Goal: Task Accomplishment & Management: Complete application form

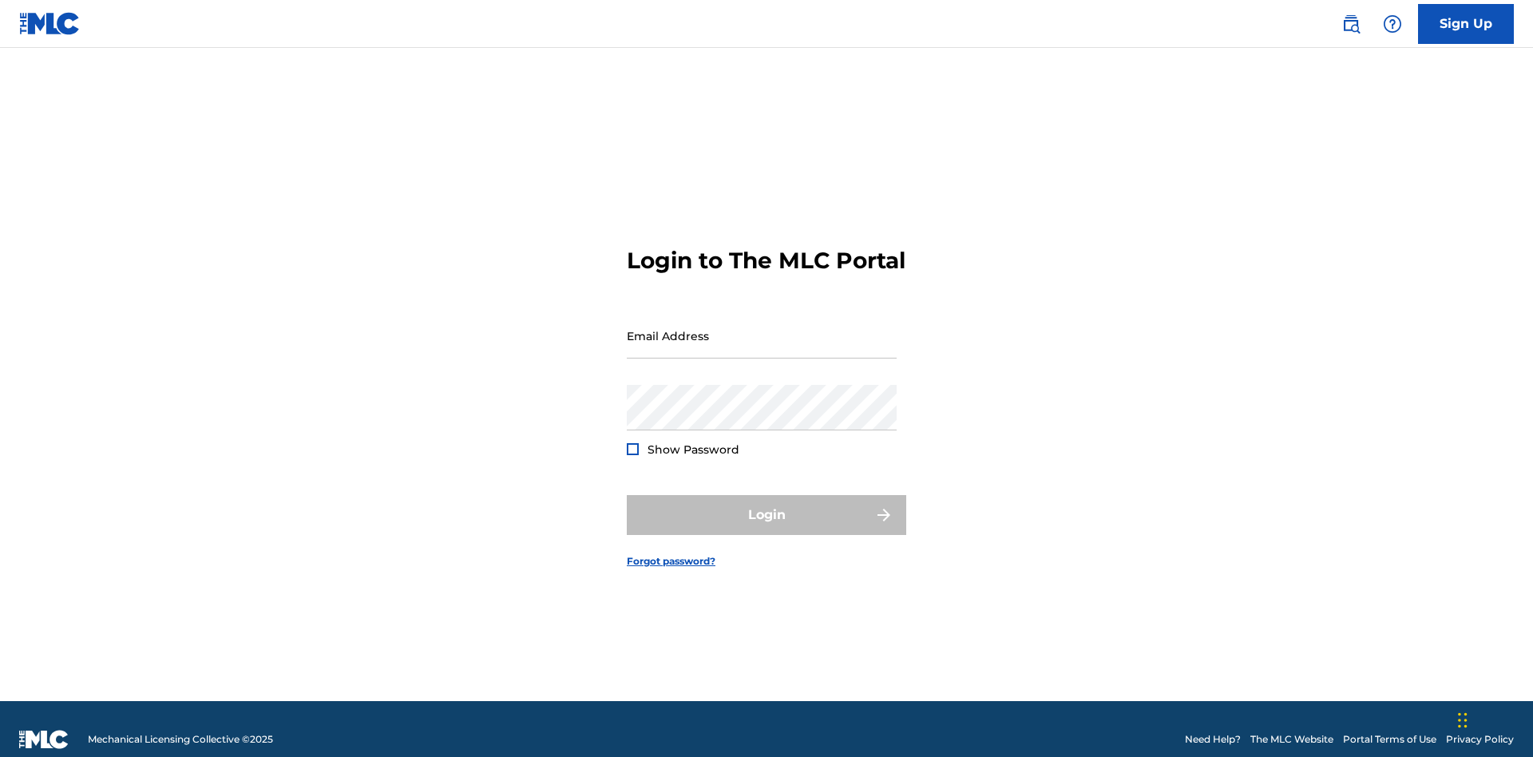
scroll to position [21, 0]
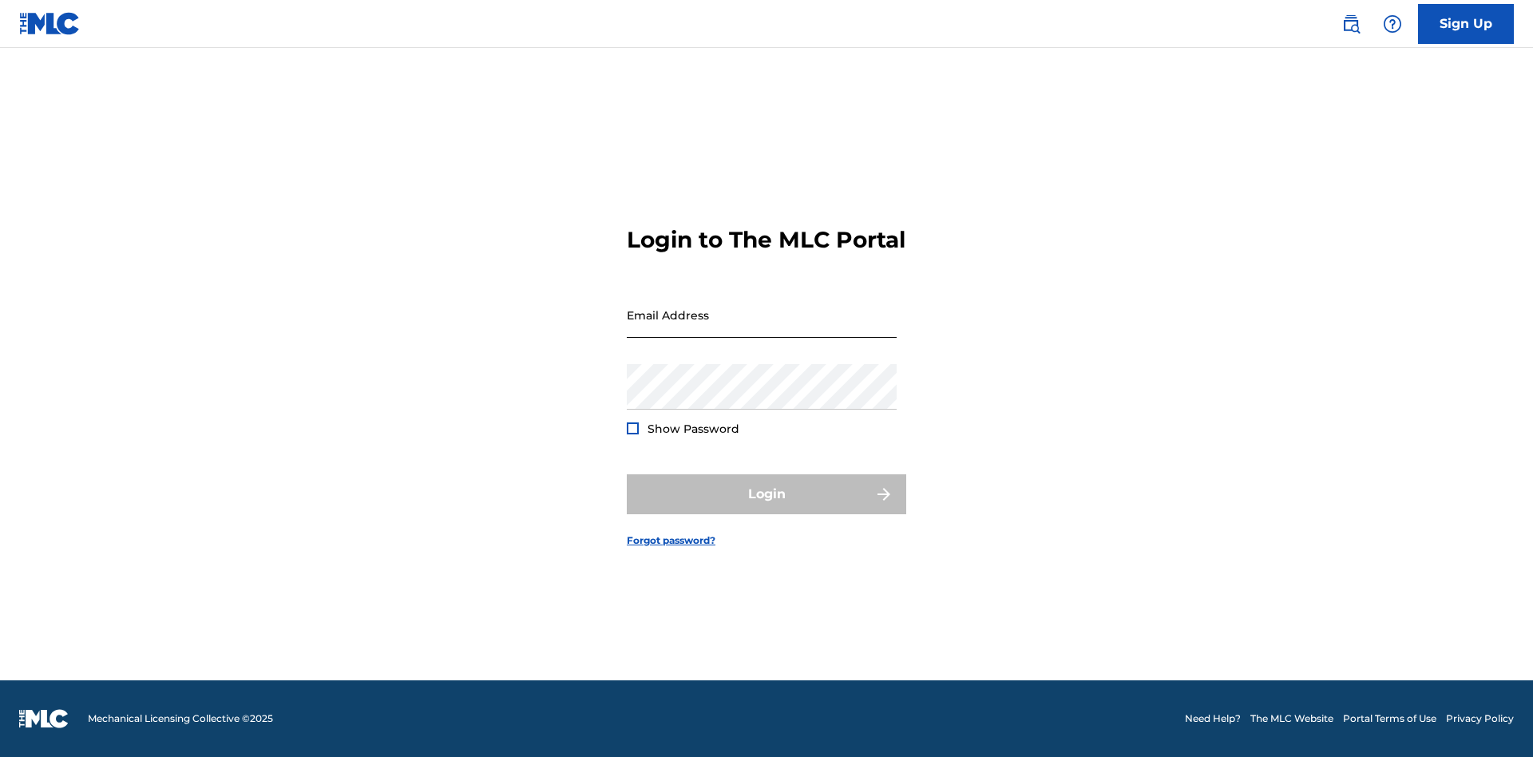
click at [762, 328] on input "Email Address" at bounding box center [762, 315] width 270 height 46
type input "[EMAIL_ADDRESS][DOMAIN_NAME]"
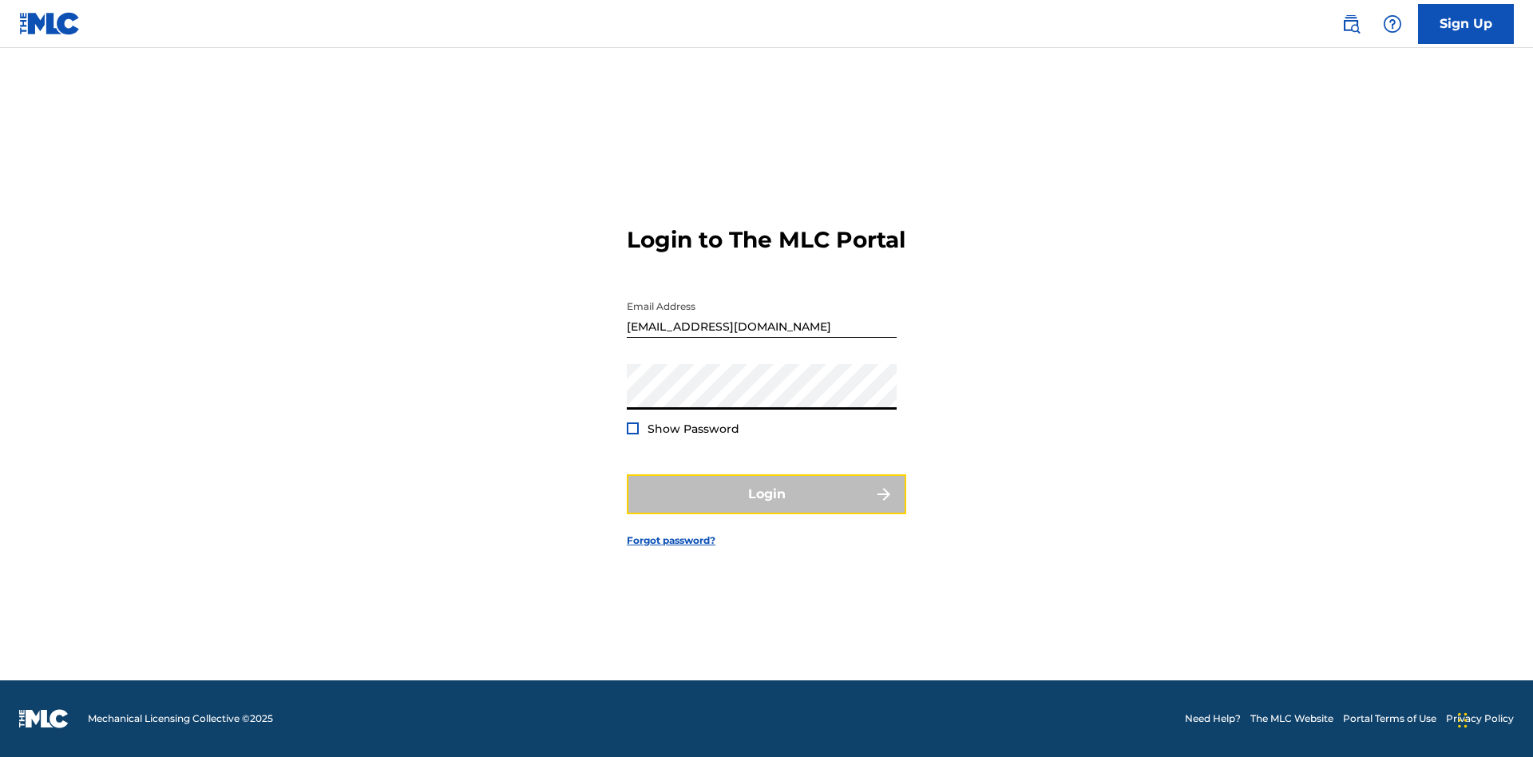
click at [767, 508] on button "Login" at bounding box center [767, 494] width 280 height 40
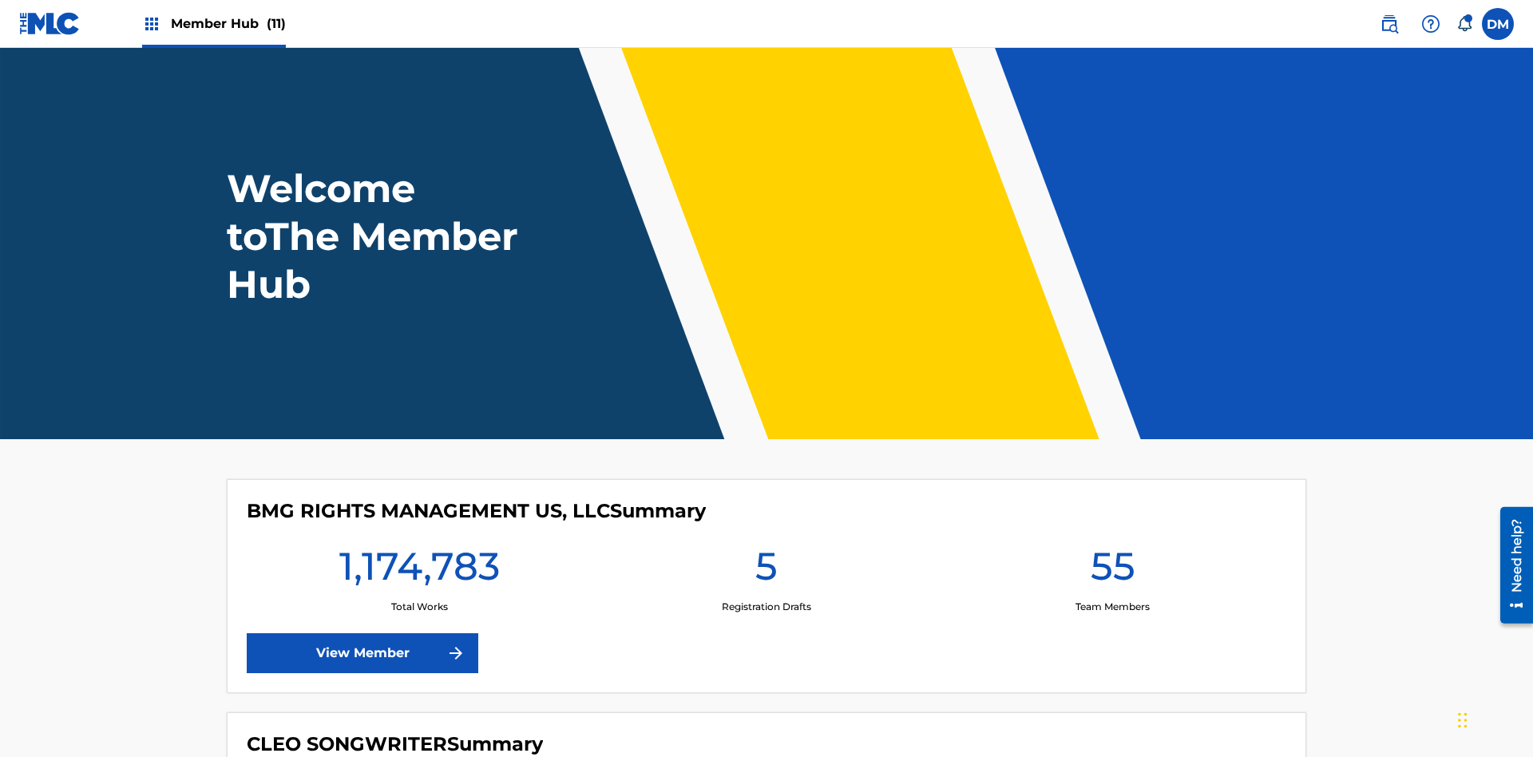
click at [228, 23] on span "Member Hub (11)" at bounding box center [228, 23] width 115 height 18
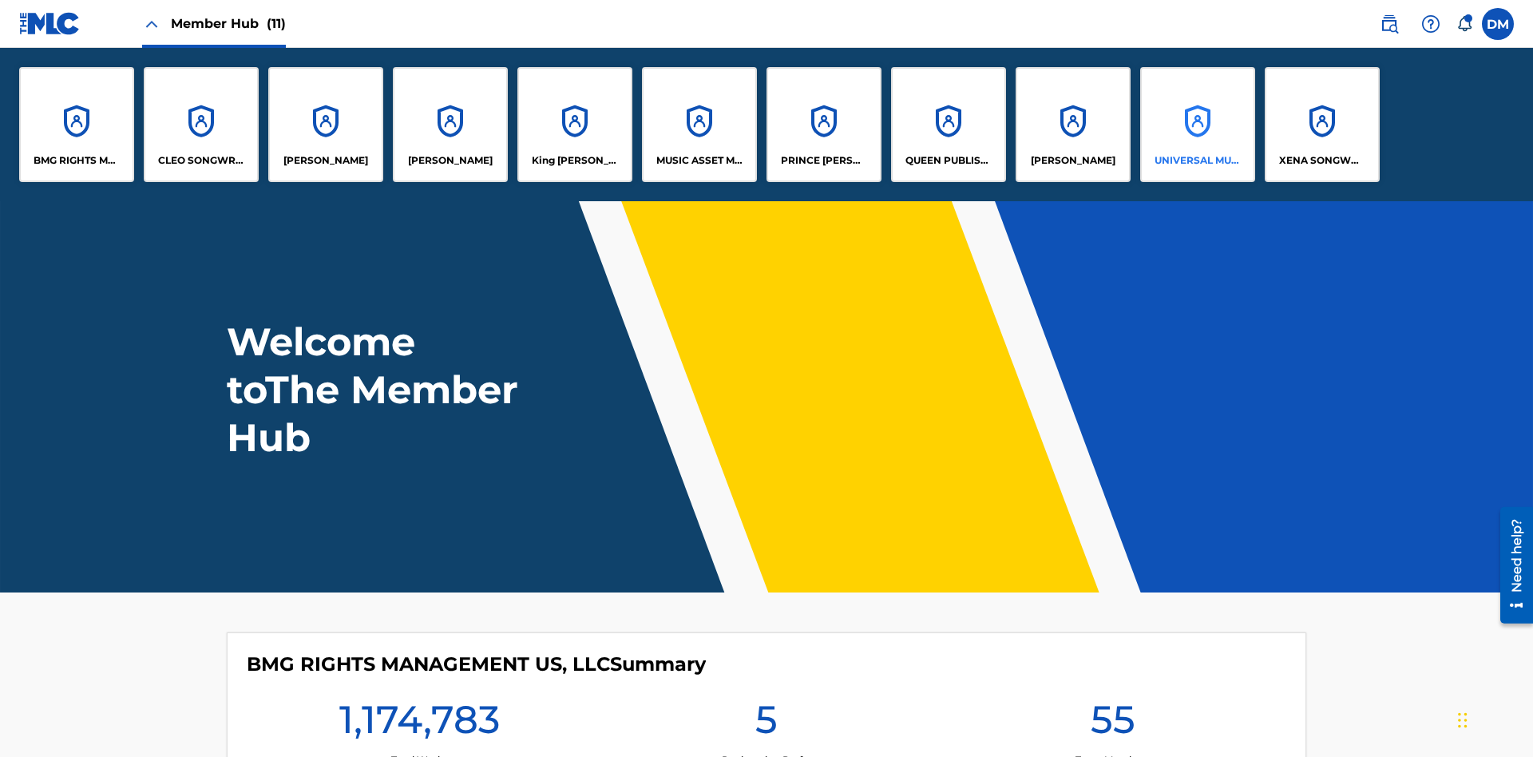
click at [1197, 161] on p "UNIVERSAL MUSIC PUB GROUP" at bounding box center [1198, 160] width 87 height 14
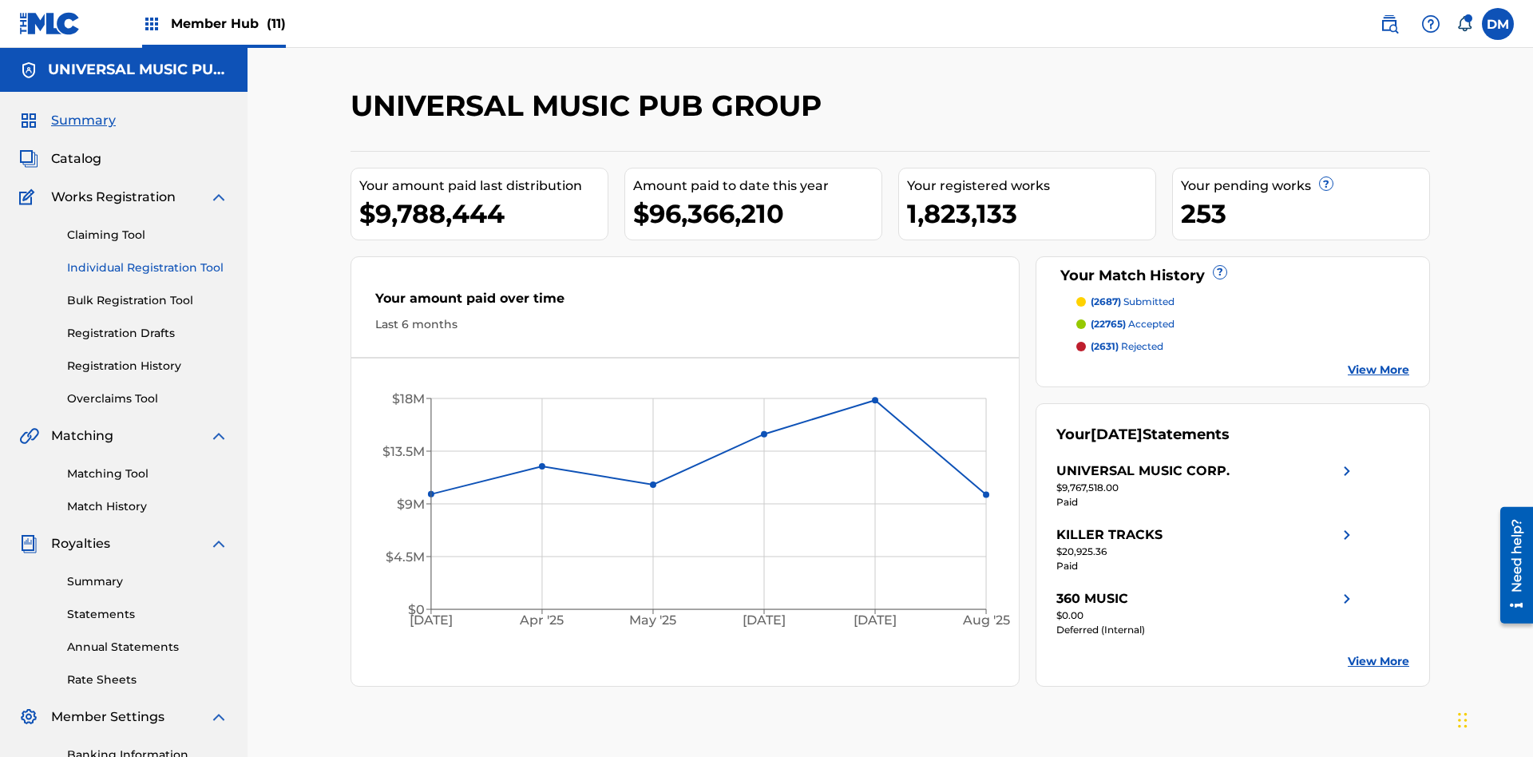
click at [148, 260] on link "Individual Registration Tool" at bounding box center [147, 268] width 161 height 17
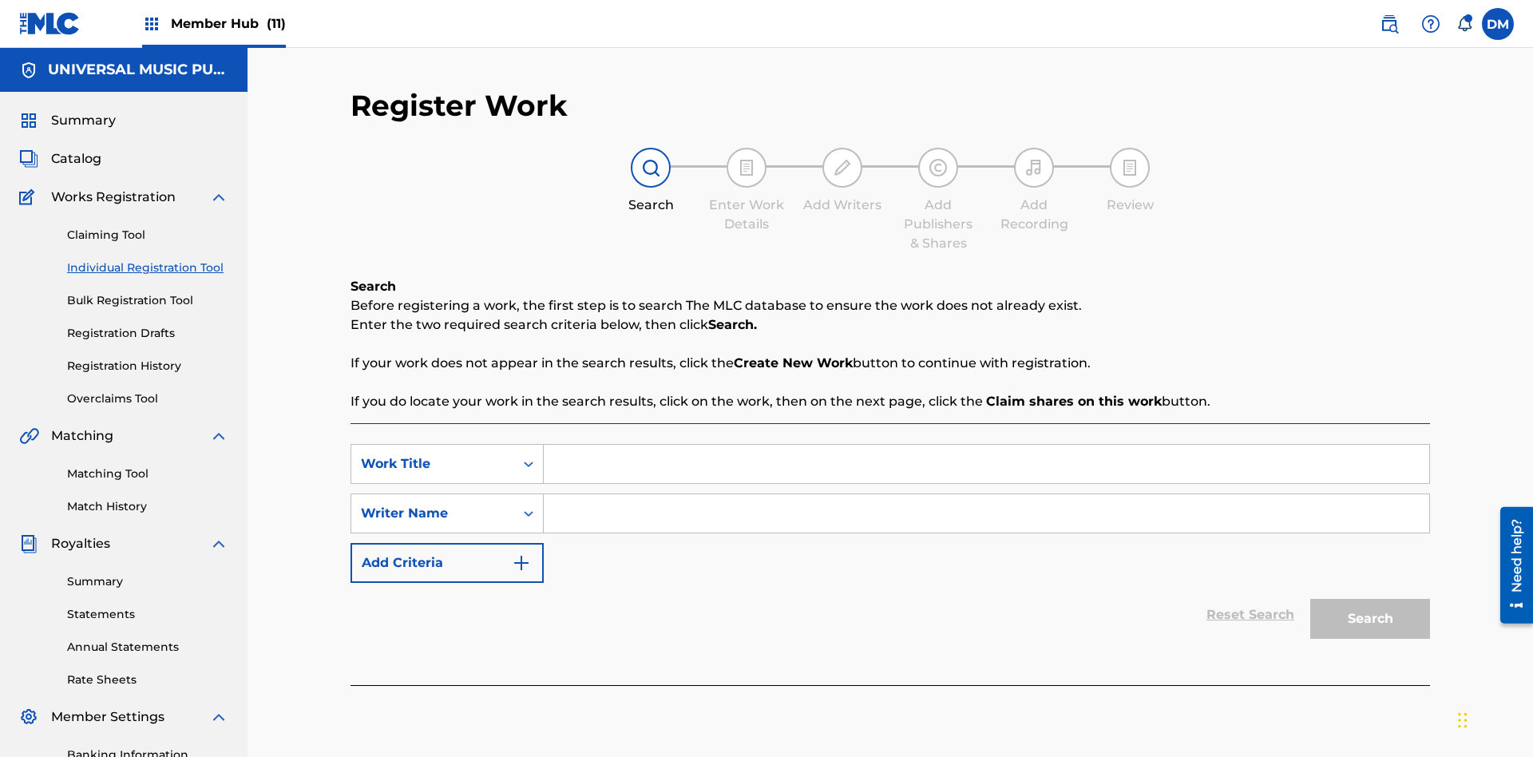
click at [986, 445] on input "Search Form" at bounding box center [987, 464] width 886 height 38
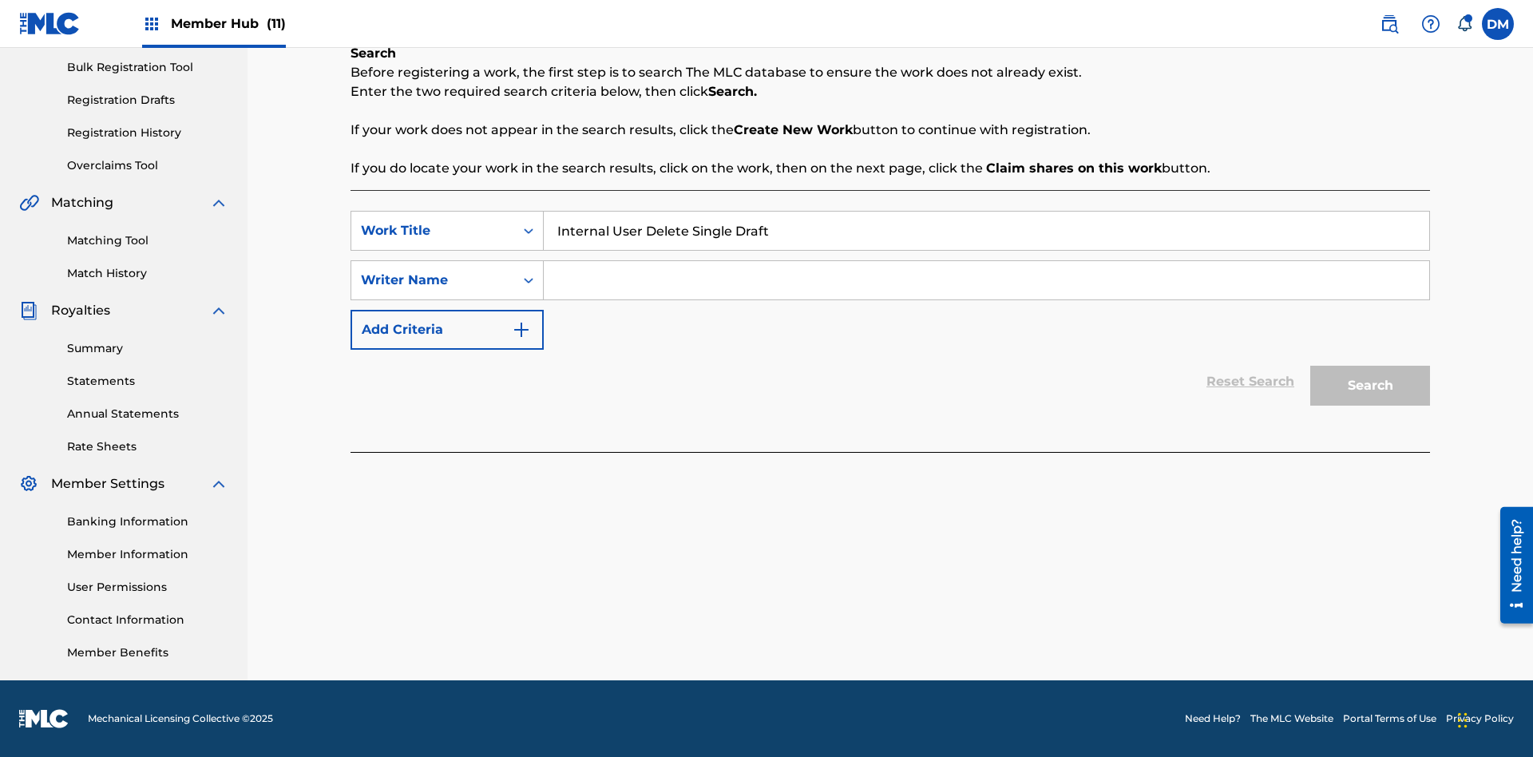
type input "Internal User Delete Single Draft"
click at [986, 280] on input "Search Form" at bounding box center [987, 280] width 886 height 38
type input "Test"
click at [1370, 386] on button "Search" at bounding box center [1371, 386] width 120 height 40
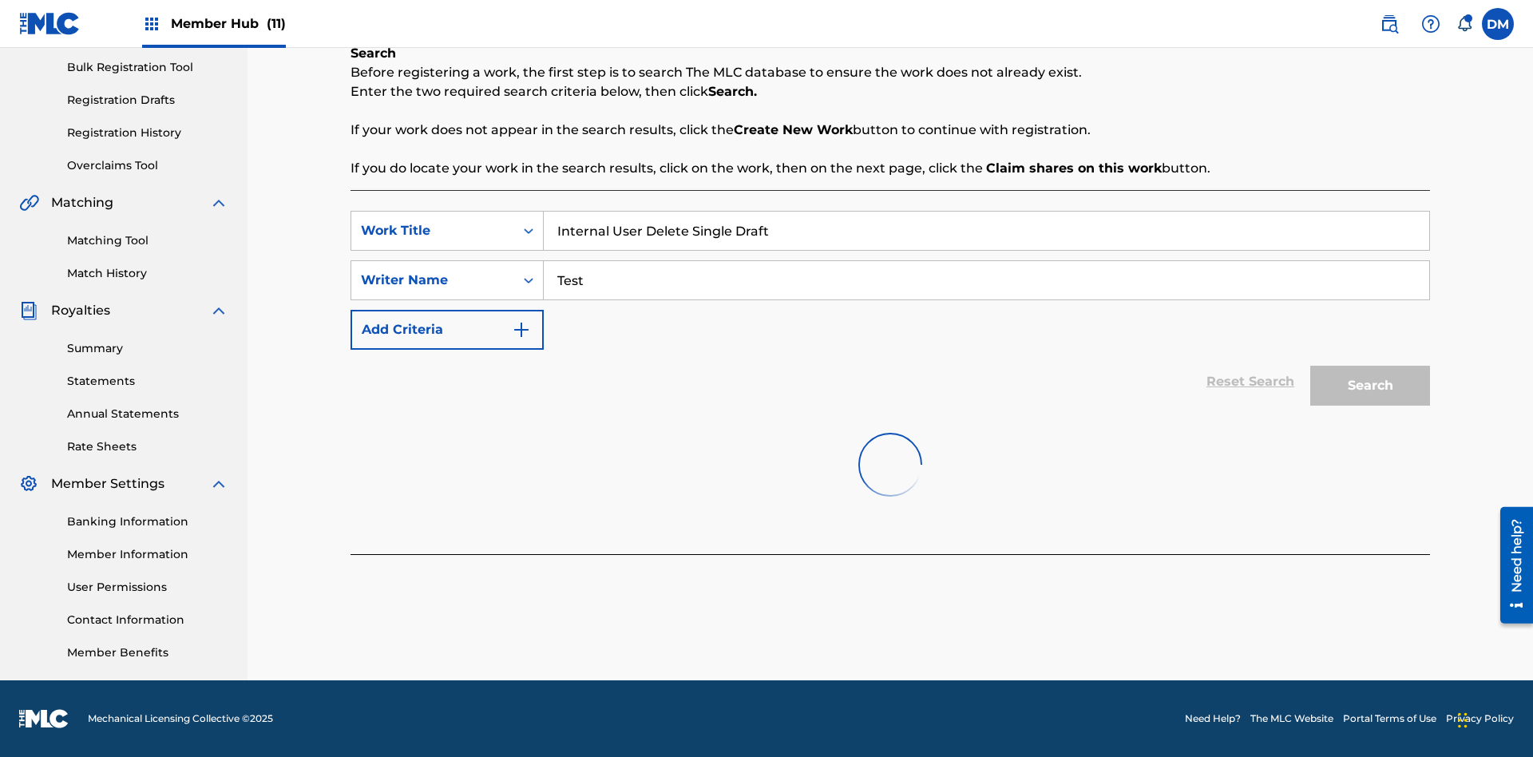
scroll to position [244, 0]
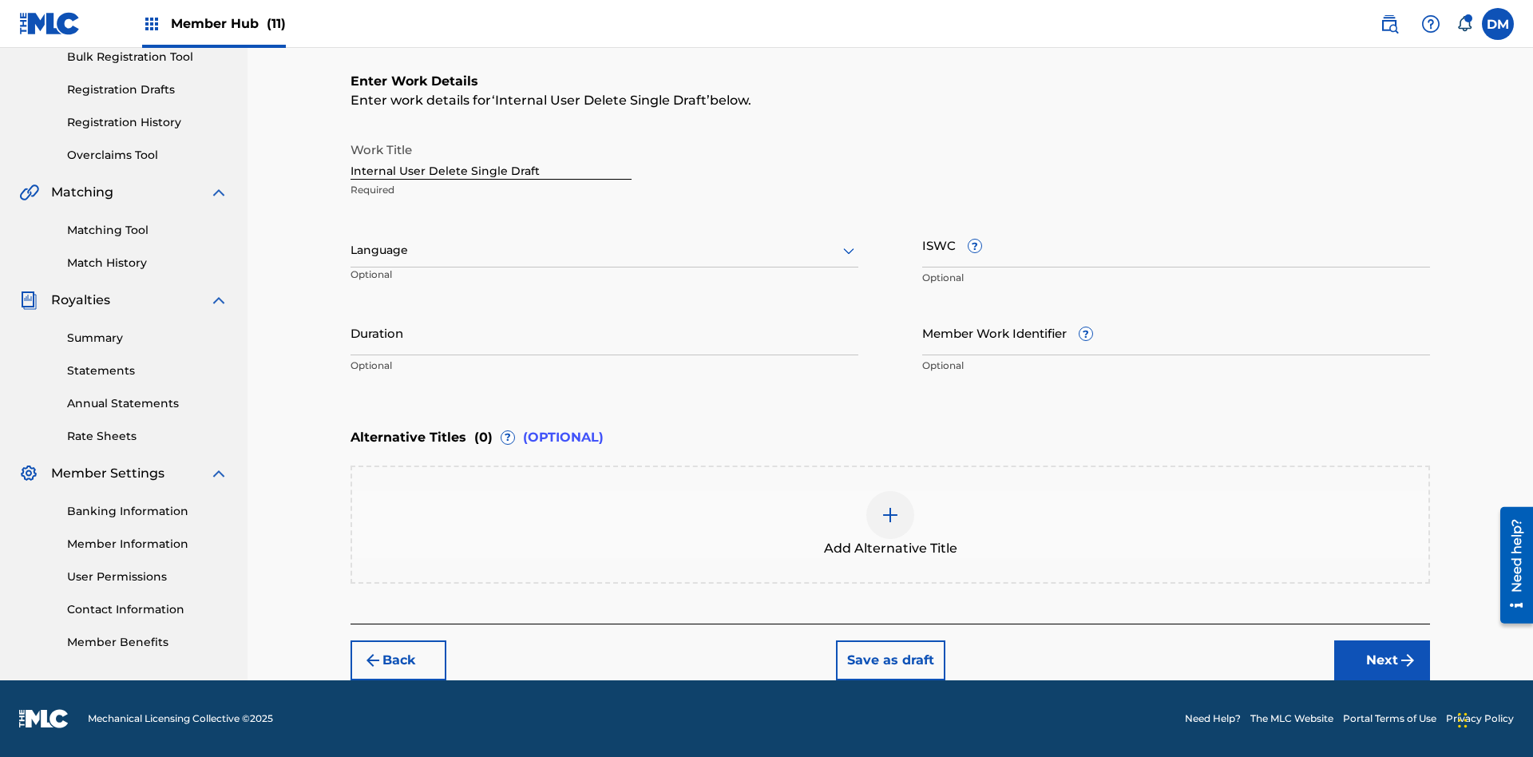
click at [491, 157] on input "Internal User Delete Single Draft" at bounding box center [491, 157] width 281 height 46
type input "Internal User Delete Single Draft"
click at [890, 660] on button "Save as draft" at bounding box center [890, 661] width 109 height 40
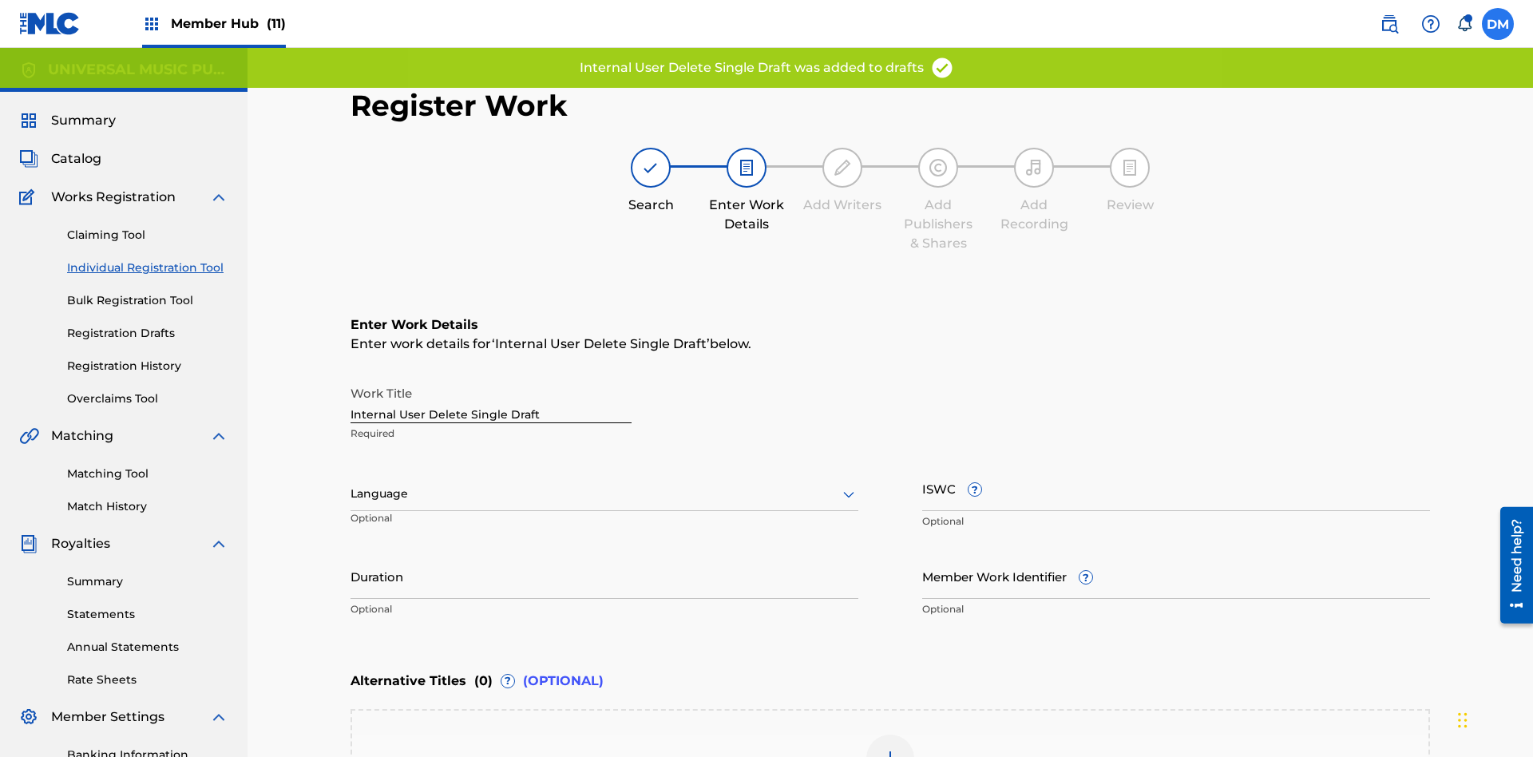
click at [1498, 23] on label at bounding box center [1498, 24] width 32 height 32
click at [1498, 24] on input "DM Duke McTesterson duke.mctesterson@gmail.com Notification Preferences Profile…" at bounding box center [1498, 24] width 0 height 0
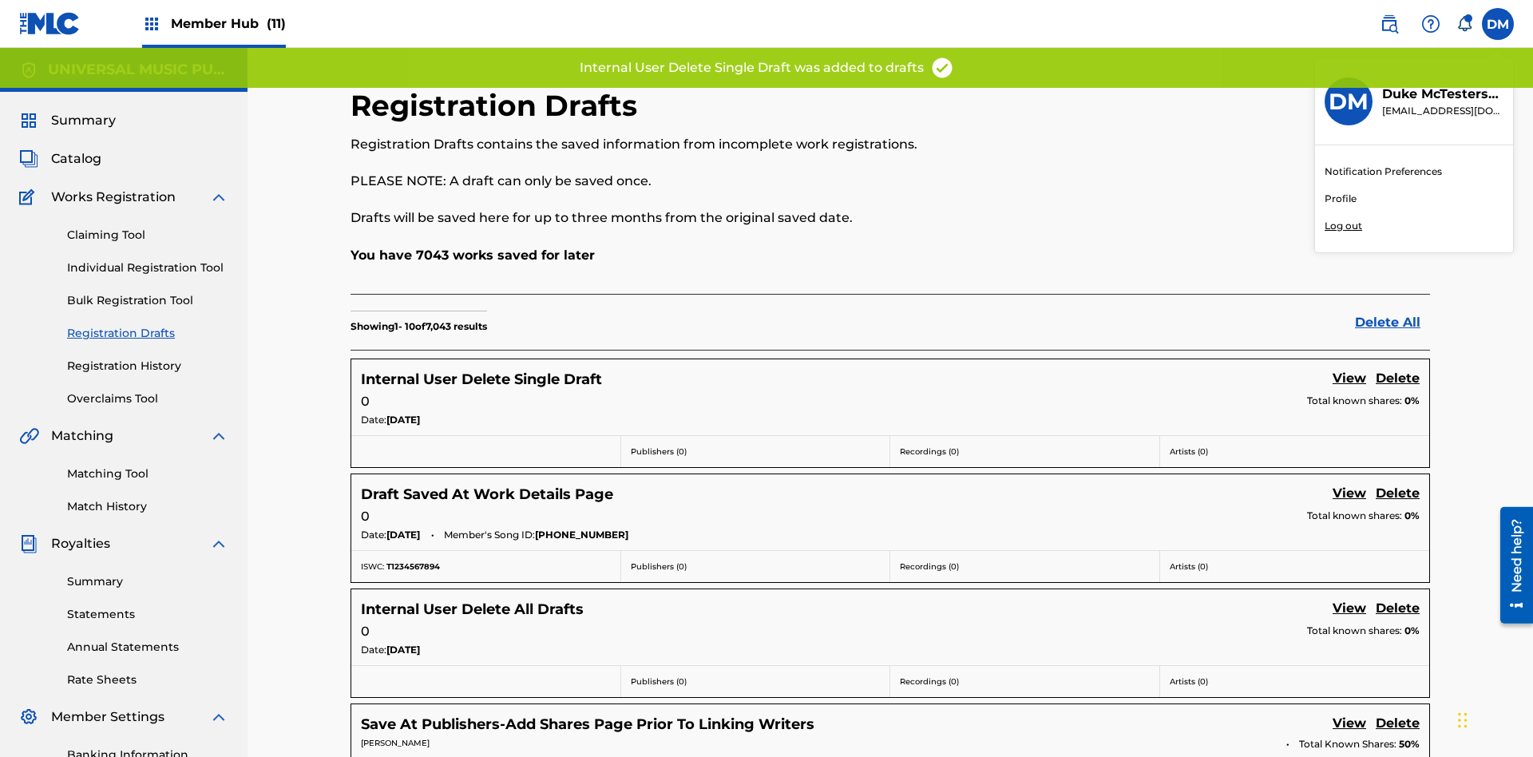
click at [1343, 226] on p "Log out" at bounding box center [1344, 226] width 38 height 14
click at [1498, 24] on input "DM Duke McTesterson duke.mctesterson@gmail.com Notification Preferences Profile…" at bounding box center [1498, 24] width 0 height 0
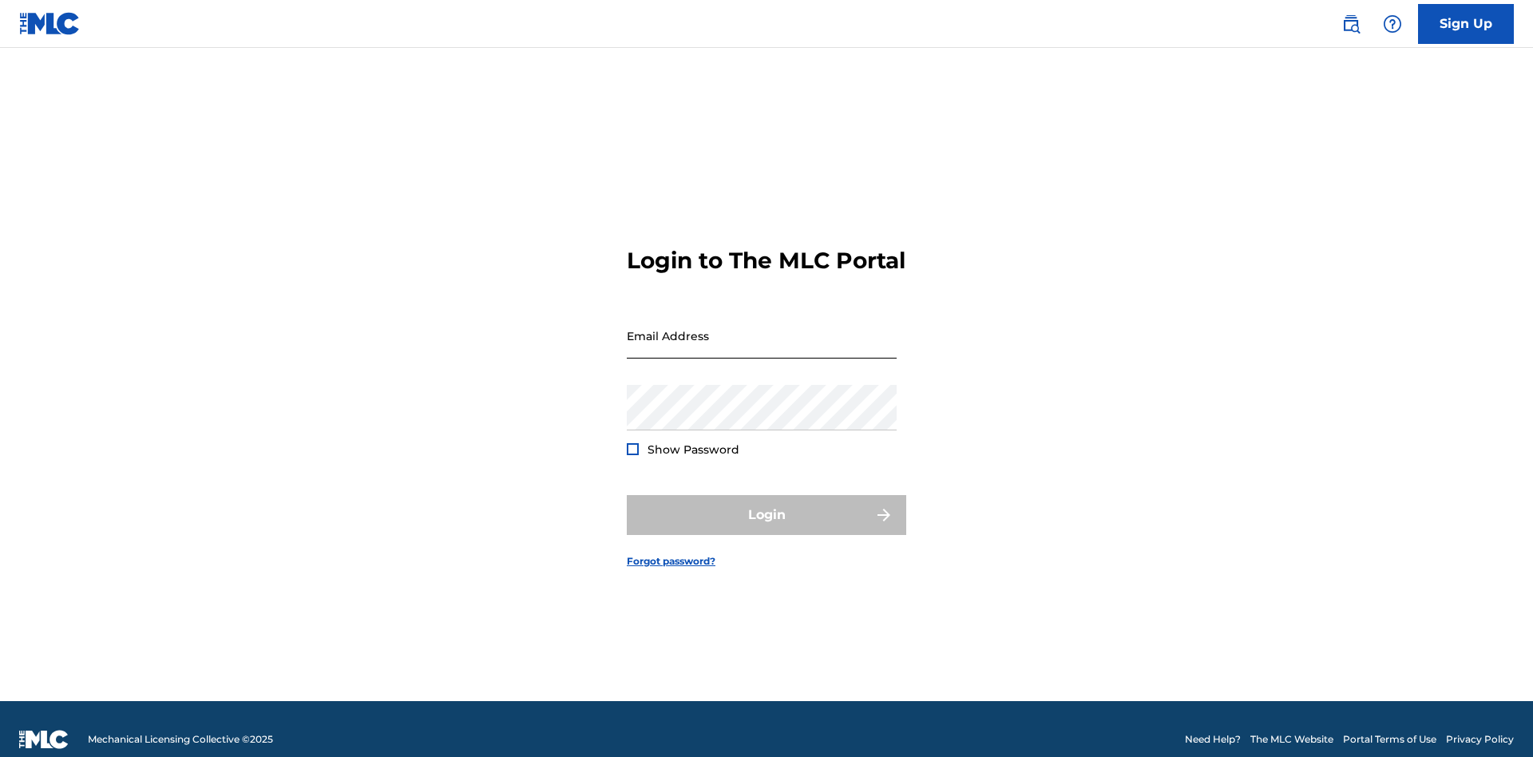
click at [762, 328] on input "Email Address" at bounding box center [762, 336] width 270 height 46
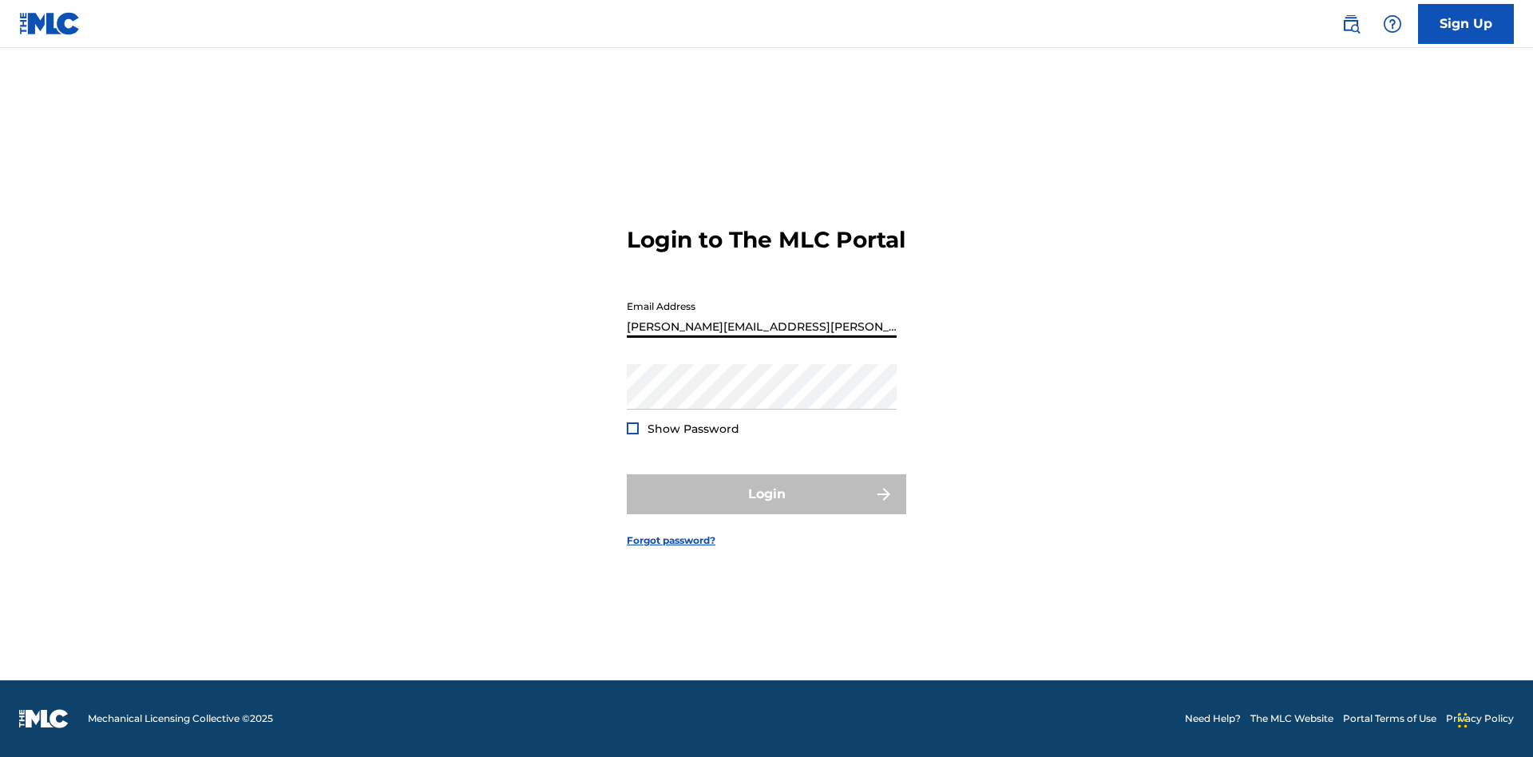
type input "[PERSON_NAME][EMAIL_ADDRESS][PERSON_NAME][DOMAIN_NAME]"
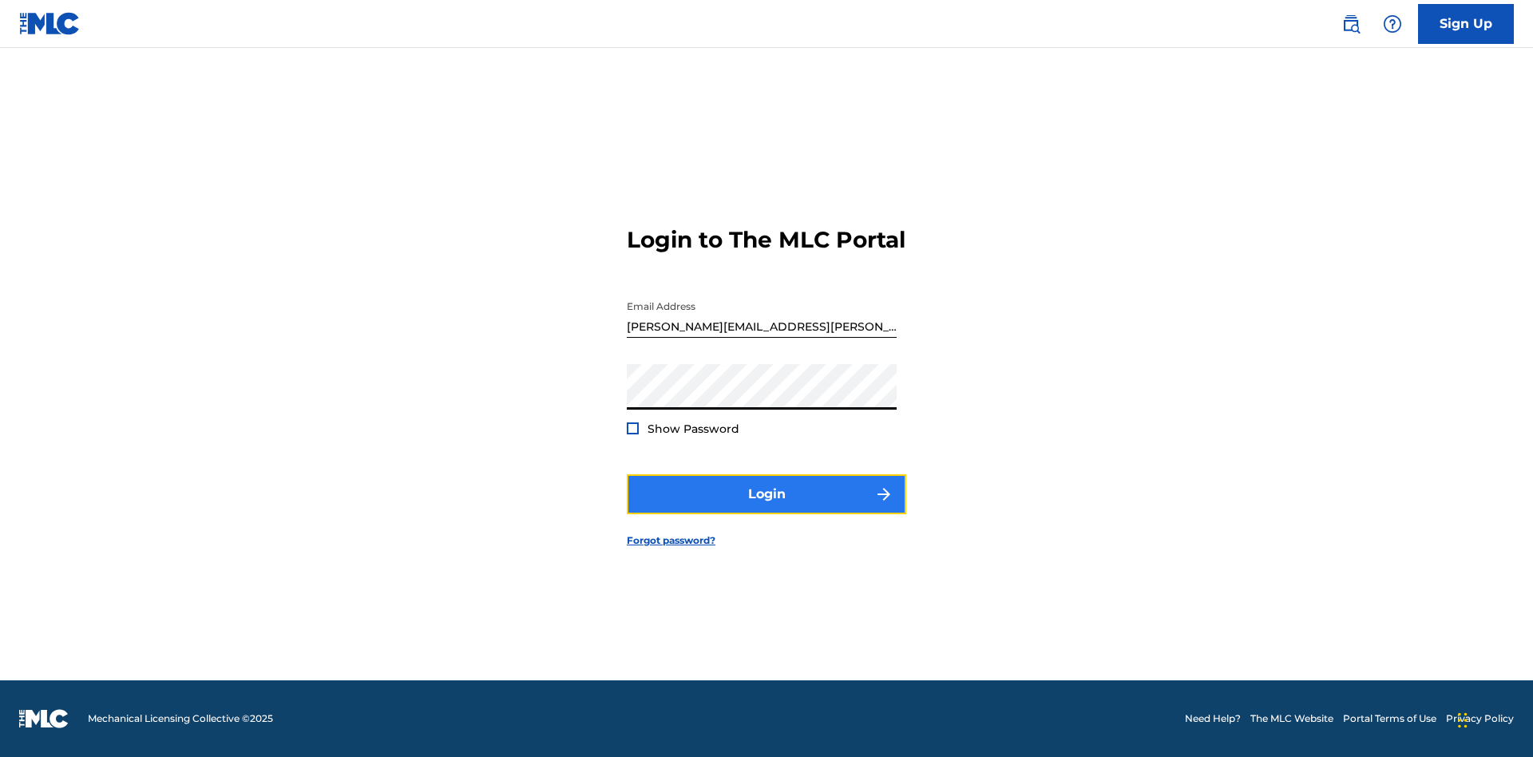
click at [767, 508] on button "Login" at bounding box center [767, 494] width 280 height 40
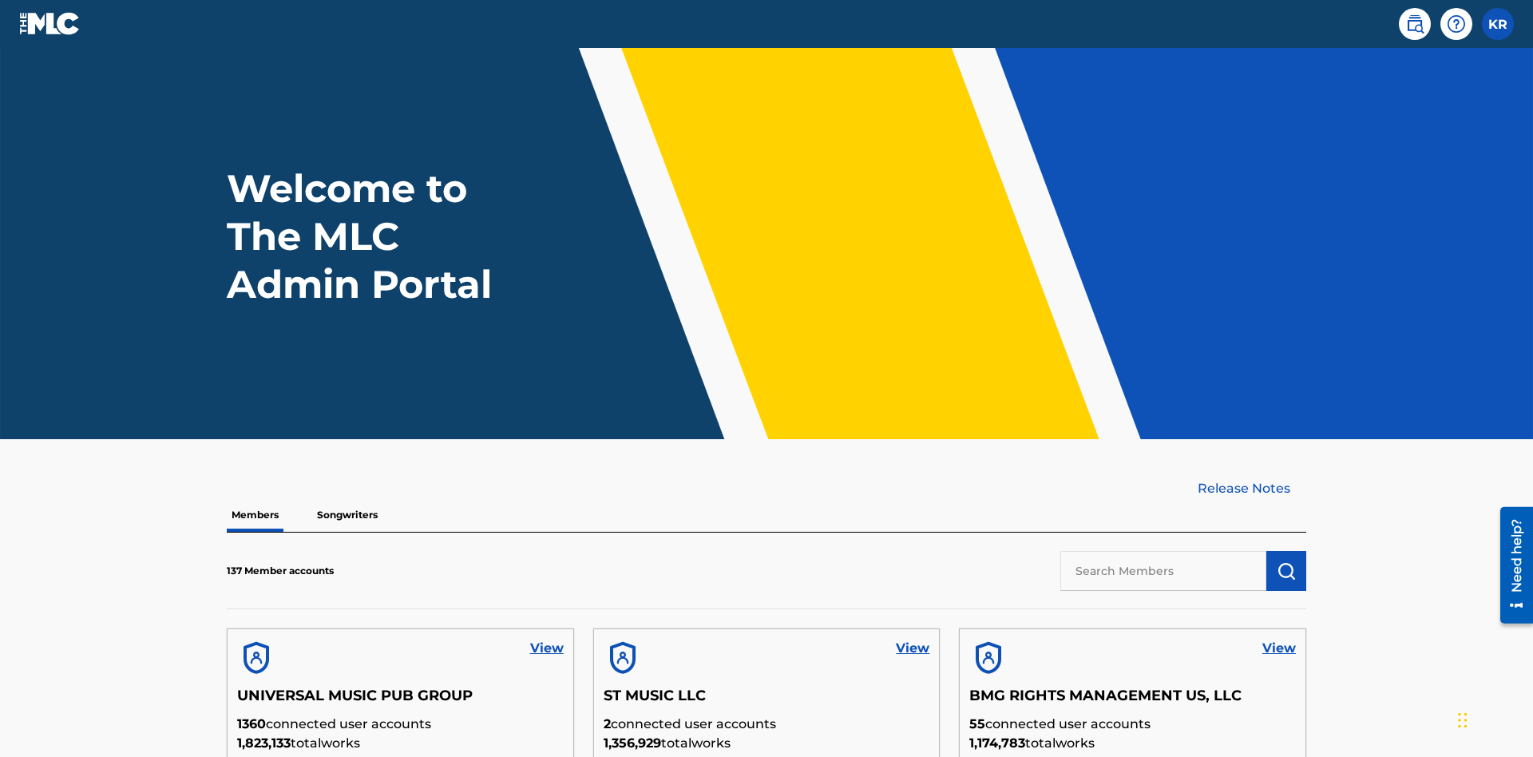
click at [1164, 551] on input "text" at bounding box center [1164, 571] width 206 height 40
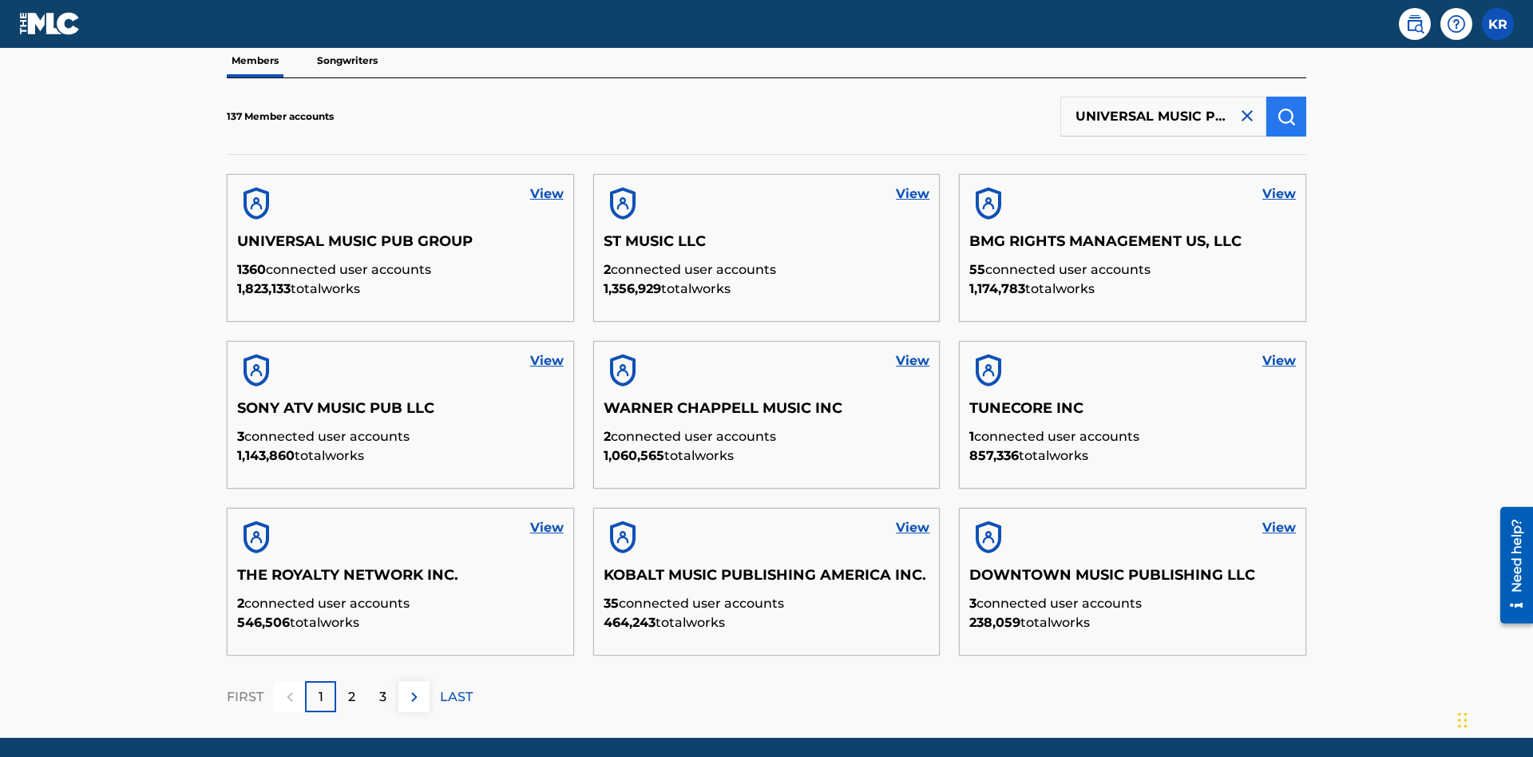
type input "UNIVERSAL MUSIC PUB GROUP"
click at [1287, 107] on img "submit" at bounding box center [1286, 116] width 19 height 19
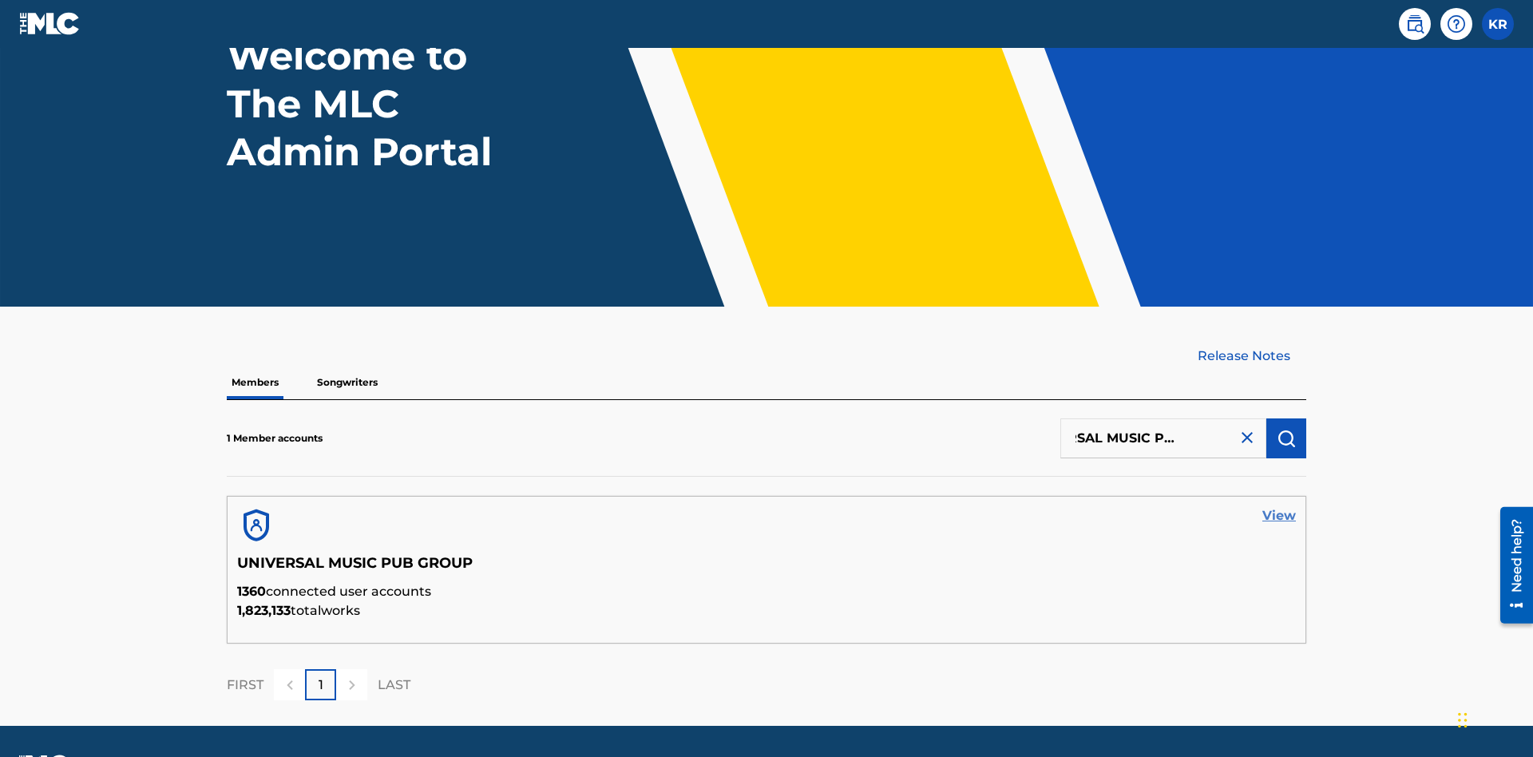
click at [1279, 506] on link "View" at bounding box center [1280, 515] width 34 height 19
